Goal: Transaction & Acquisition: Purchase product/service

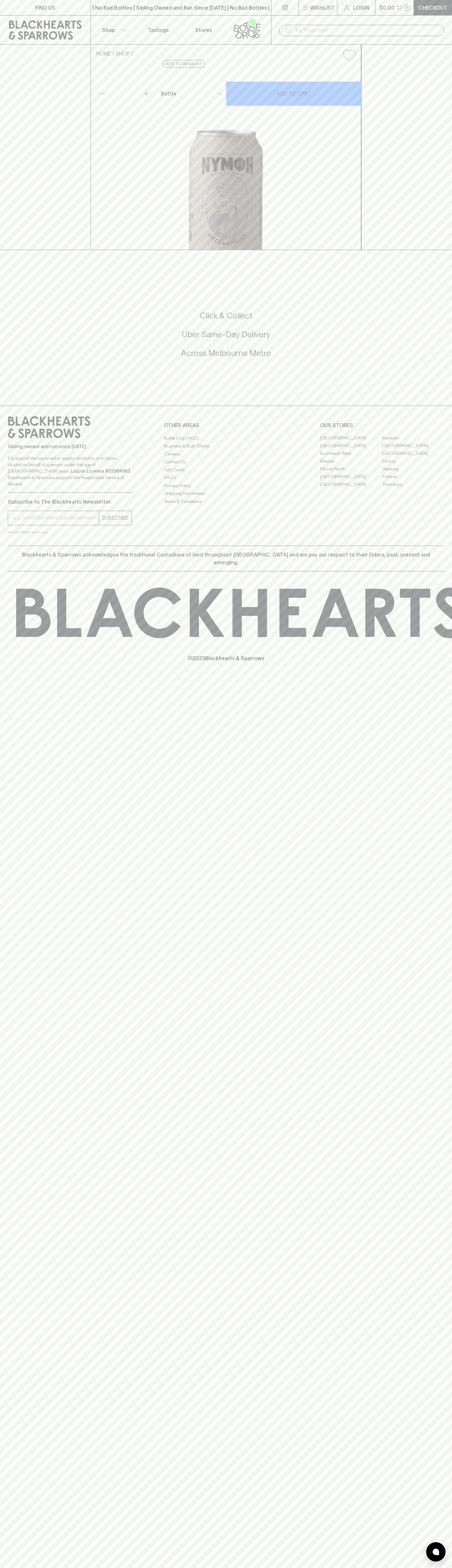
click at [400, 0] on button "$0.00 0" at bounding box center [395, 7] width 39 height 15
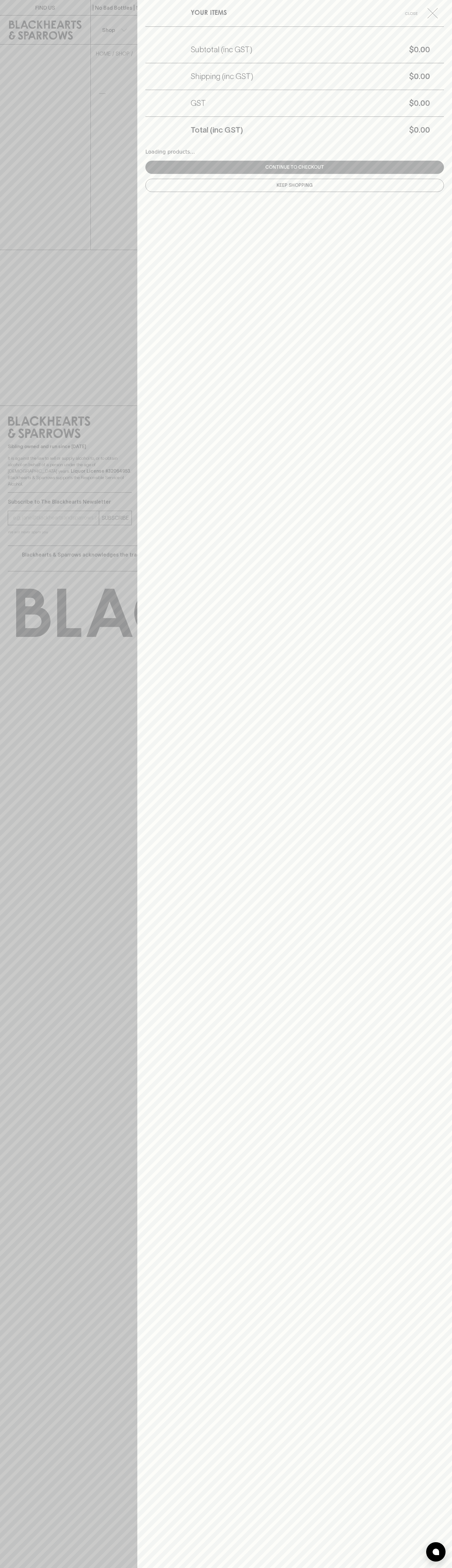
click at [440, 812] on div "YOUR ITEMS Close Subtotal (inc GST) $0.00 Shipping (inc GST) $0.00 GST $0.00 To…" at bounding box center [295, 784] width 315 height 1568
click at [60, 1568] on html "FIND US | No Bad Bottles | Sibling Owned and Run Since 2006 | No Bad Bottles | …" at bounding box center [226, 784] width 452 height 1568
click at [10, 507] on div at bounding box center [226, 784] width 452 height 1568
